Goal: Obtain resource: Download file/media

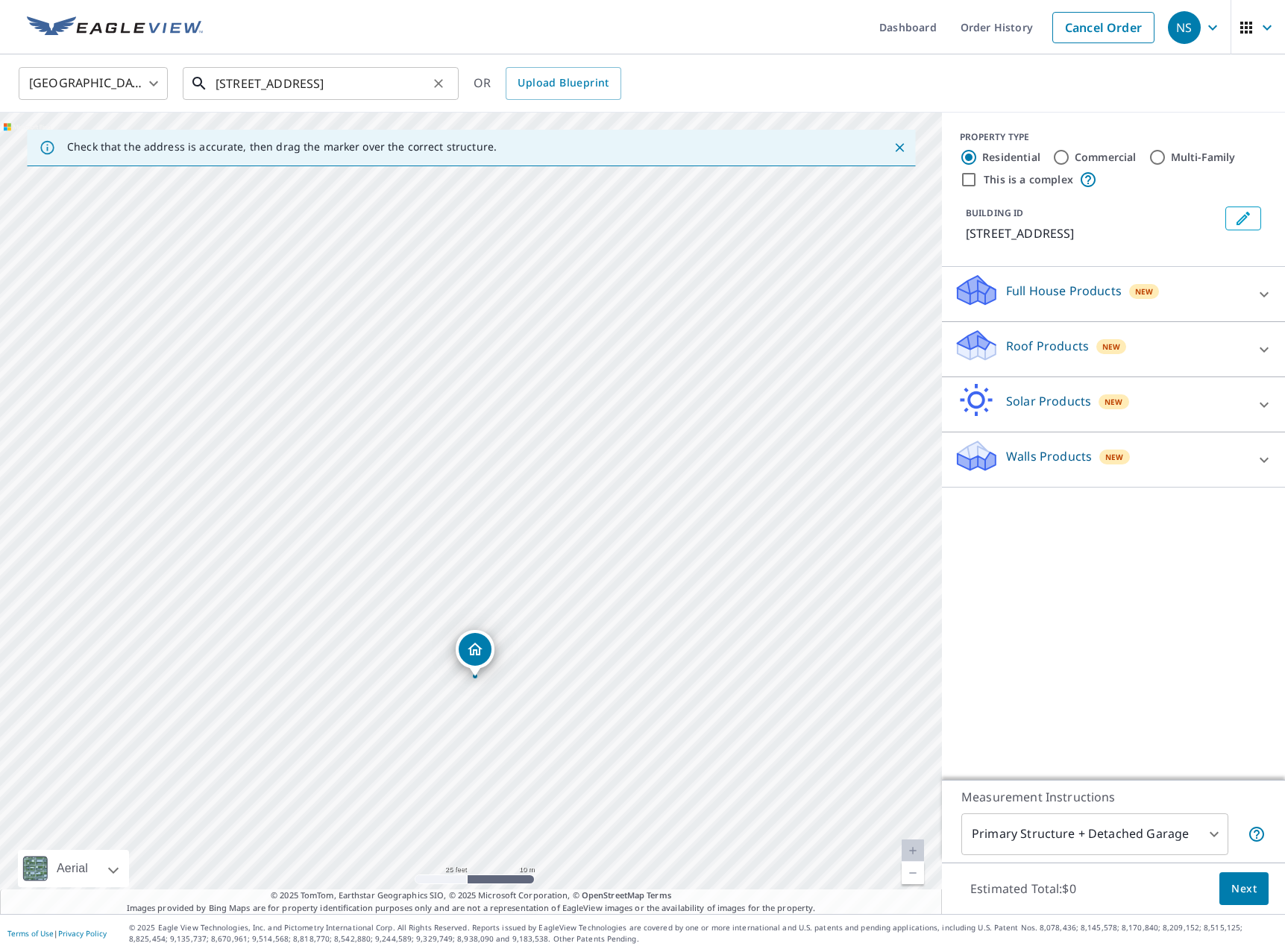
click at [261, 77] on input "[STREET_ADDRESS]" at bounding box center [322, 83] width 212 height 42
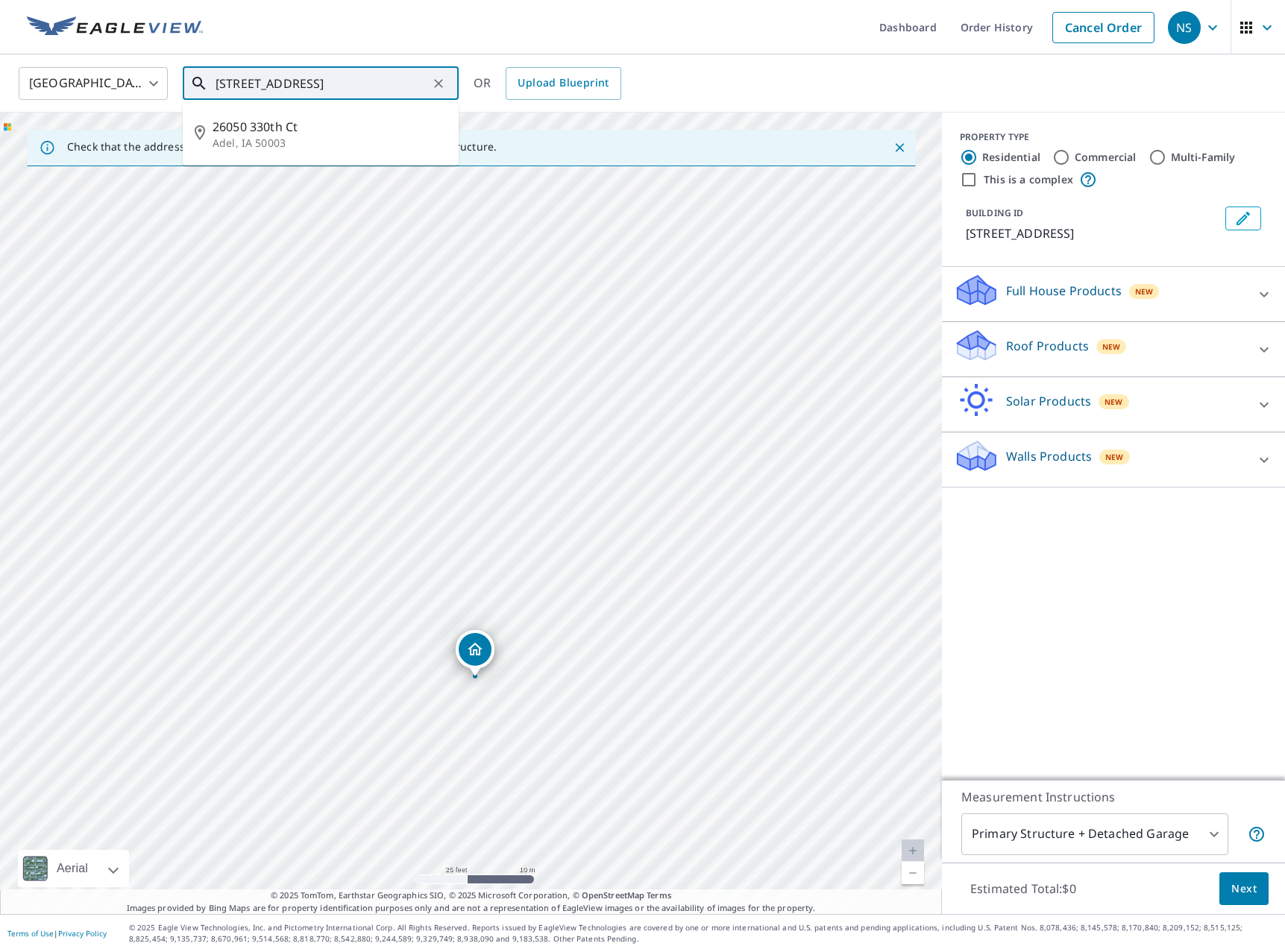
click at [261, 77] on input "[STREET_ADDRESS]" at bounding box center [322, 83] width 212 height 42
click at [283, 78] on input "[STREET_ADDRESS]" at bounding box center [322, 83] width 212 height 42
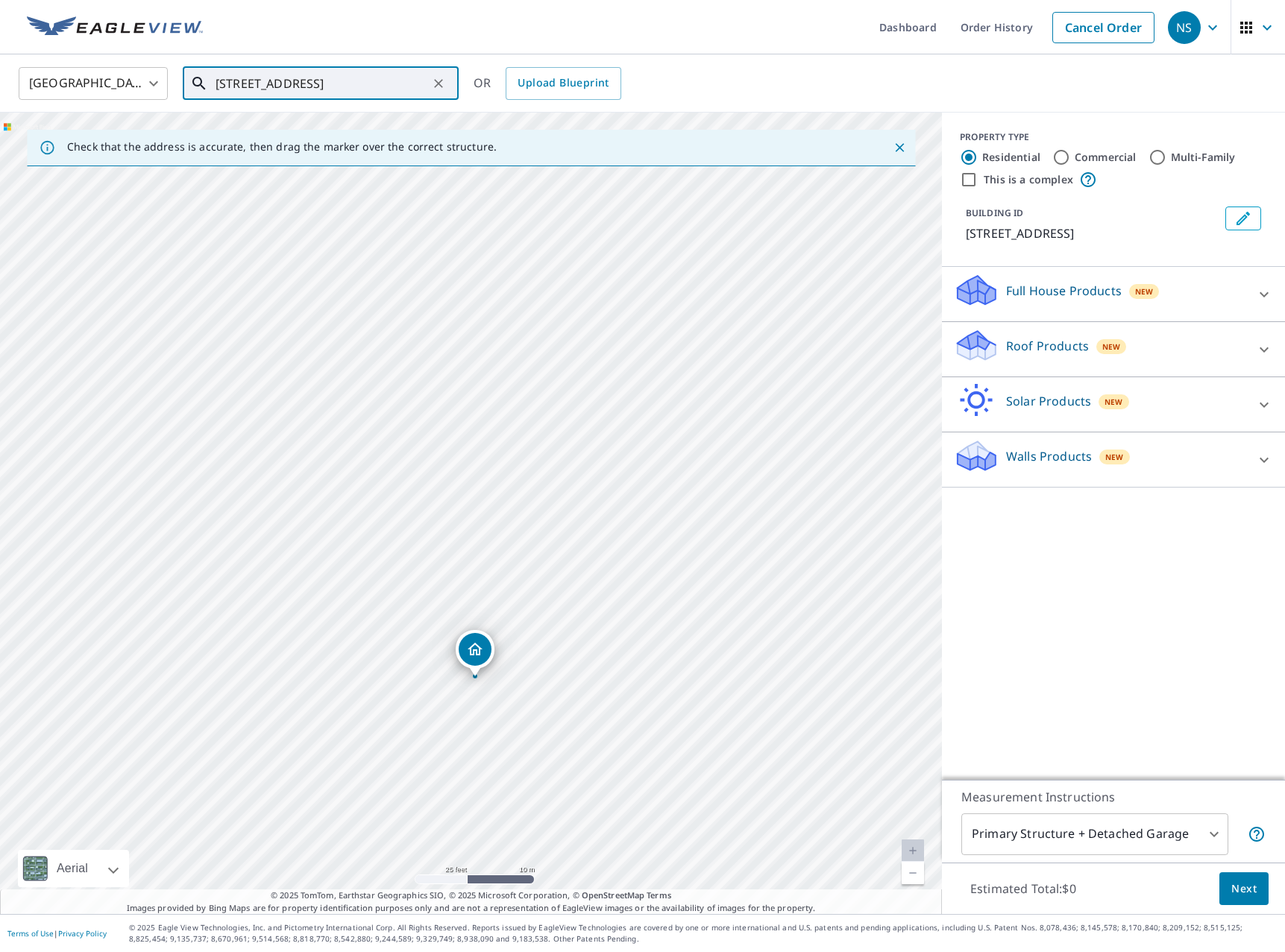
click at [326, 87] on input "[STREET_ADDRESS]" at bounding box center [322, 83] width 212 height 42
paste input "[STREET_ADDRESS]"
click at [314, 130] on span "[STREET_ADDRESS]" at bounding box center [329, 127] width 234 height 18
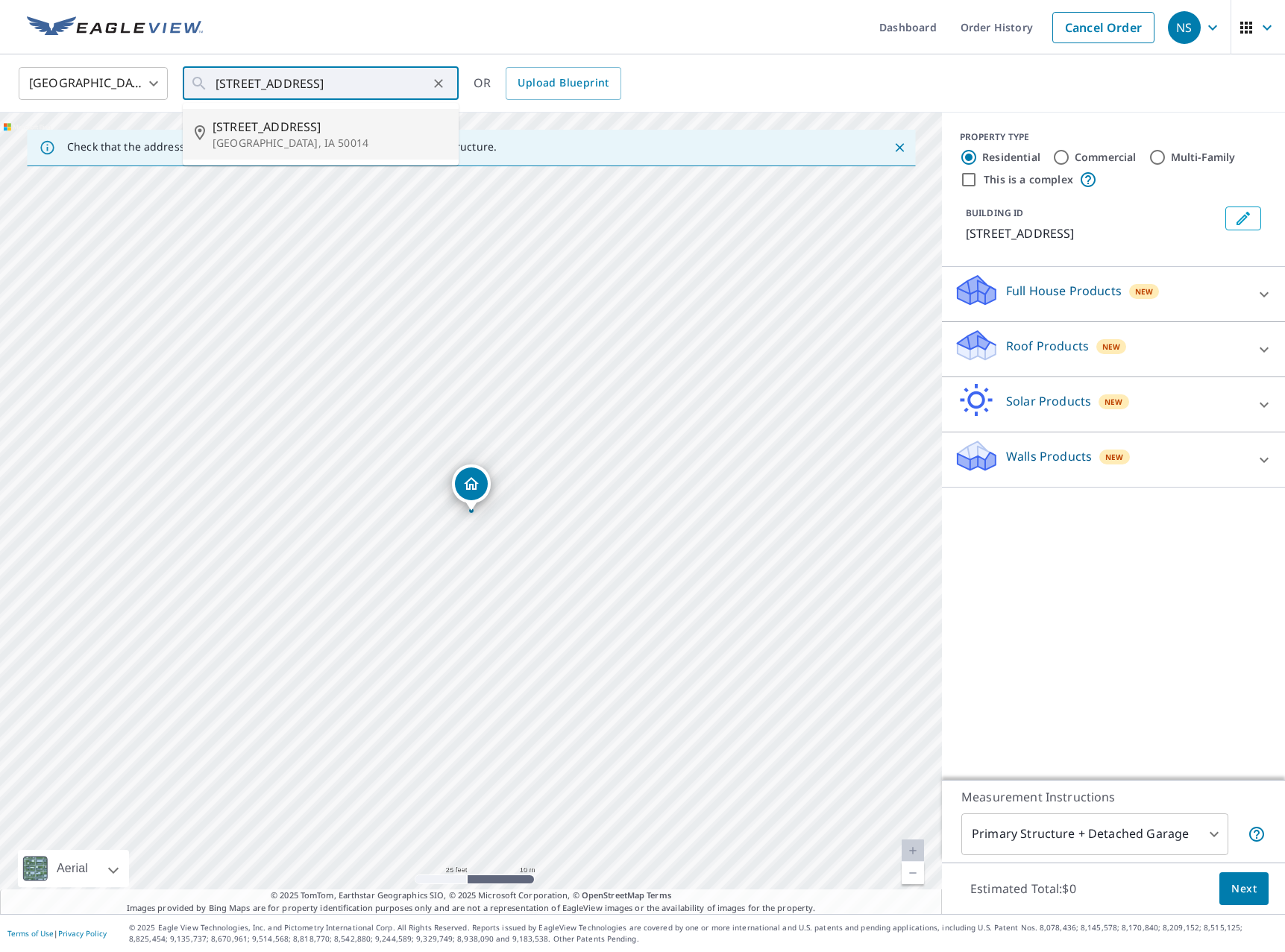
type input "[STREET_ADDRESS]"
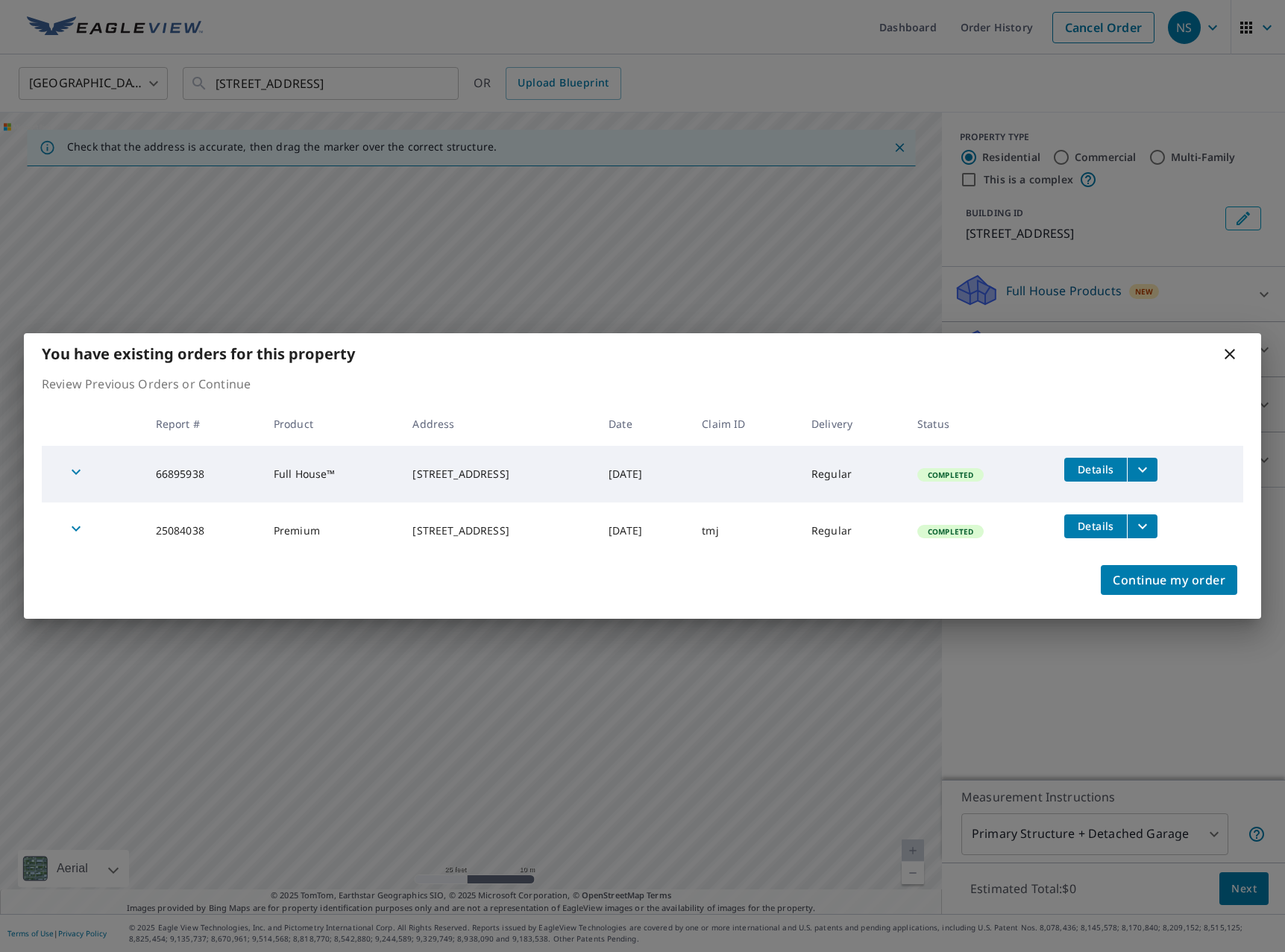
click at [1151, 468] on icon "filesDropdownBtn-66895938" at bounding box center [1142, 469] width 18 height 18
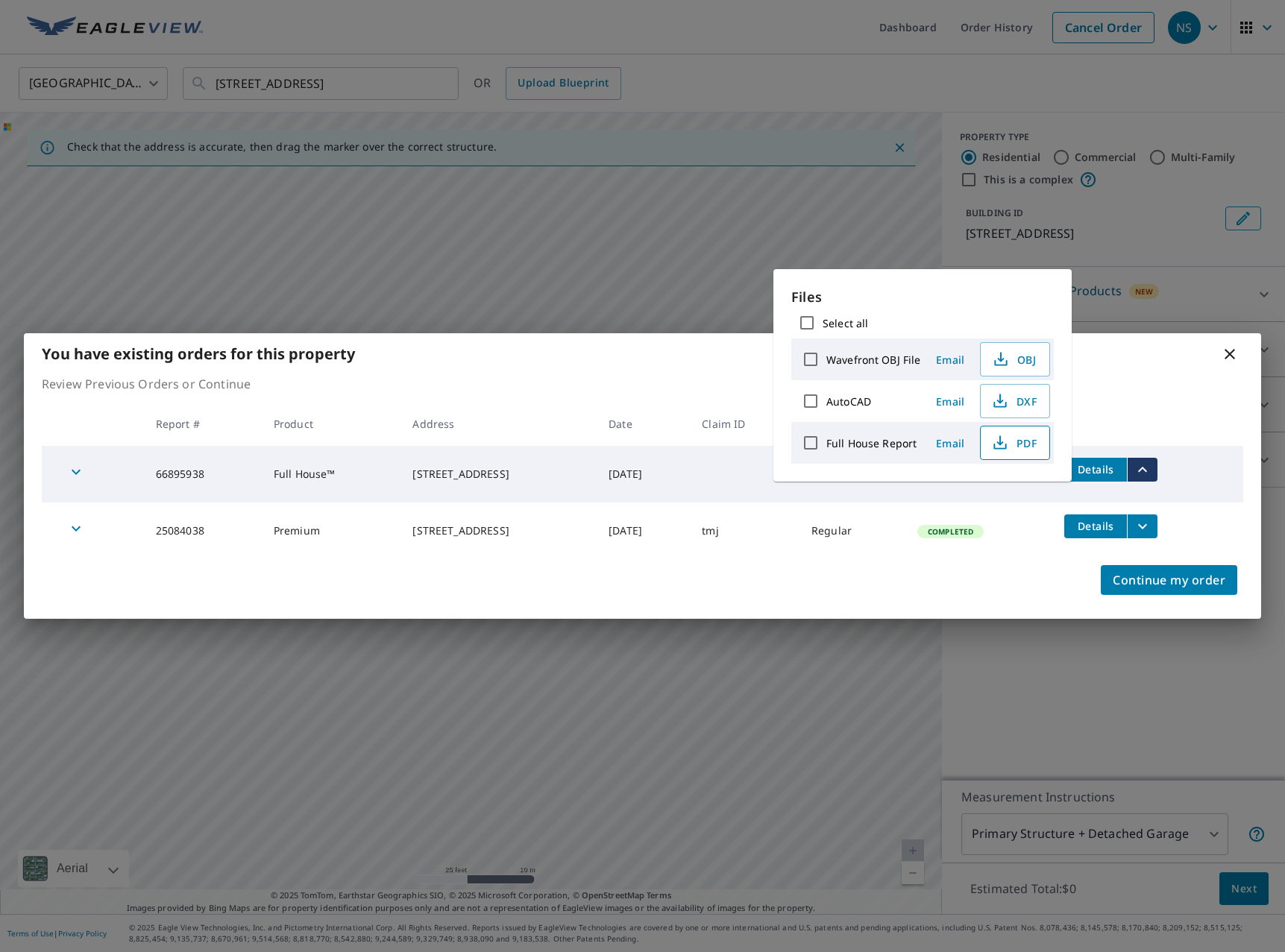
click at [1021, 441] on span "PDF" at bounding box center [1012, 442] width 47 height 18
click at [1218, 358] on div "You have existing orders for this property" at bounding box center [642, 354] width 1237 height 41
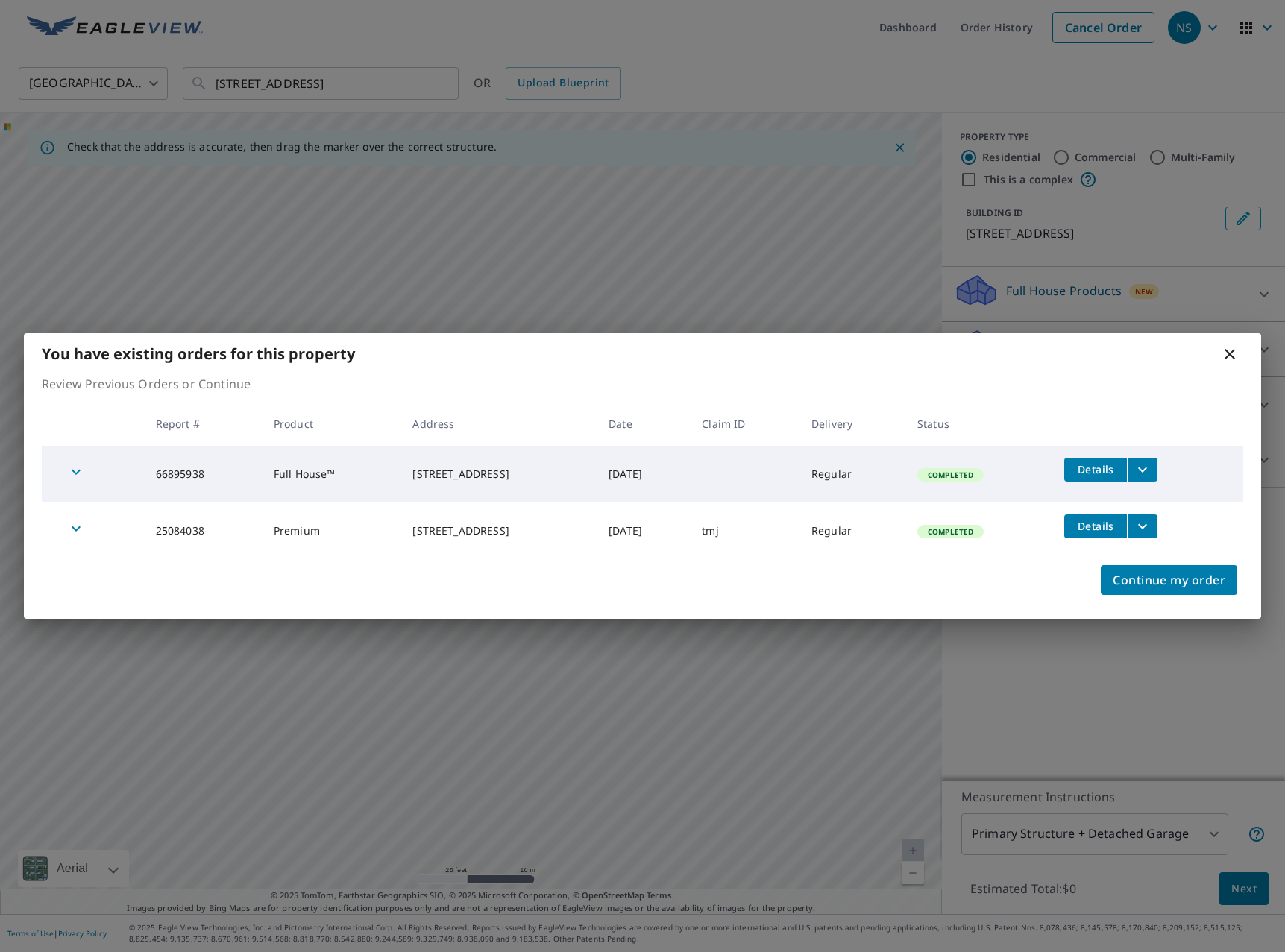
click at [1225, 357] on icon at bounding box center [1229, 354] width 18 height 18
